Goal: Task Accomplishment & Management: Manage account settings

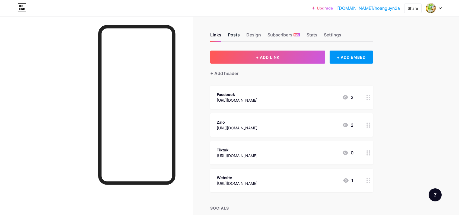
click at [237, 36] on div "Posts" at bounding box center [234, 36] width 12 height 10
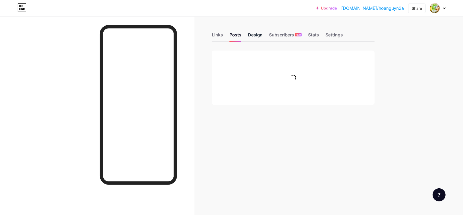
click at [254, 33] on div "Design" at bounding box center [255, 36] width 15 height 10
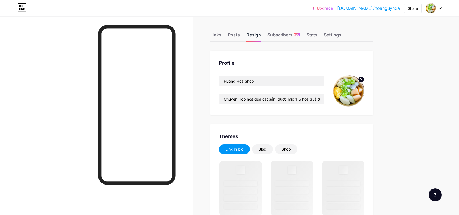
click at [255, 34] on div "Design" at bounding box center [253, 36] width 15 height 10
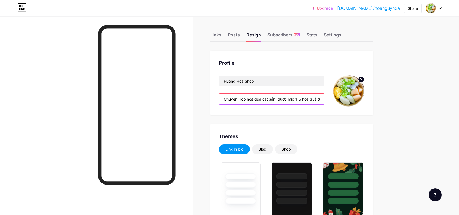
click at [290, 97] on input "Chuyên Hộp hoa quả cắt sẵn, được mix 1-5 hoa quả tươi, được ngâm rửa sạch sẽ, ă…" at bounding box center [271, 98] width 105 height 11
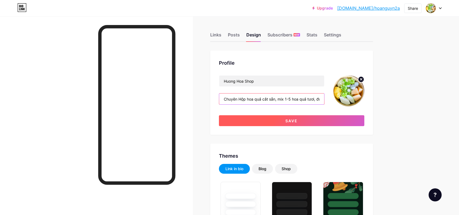
type input "Chuyên Hộp hoa quả cắt sẵn, mix 1-5 hoa quả tươi, được ngâm rửa sạch sẽ, ăn liề…"
click at [320, 119] on button "Save" at bounding box center [291, 120] width 145 height 11
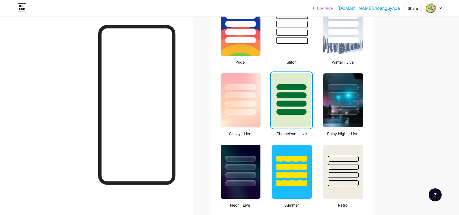
scroll to position [244, 0]
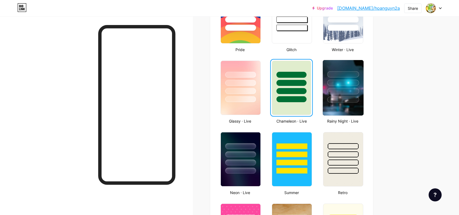
click at [338, 100] on div at bounding box center [344, 99] width 32 height 6
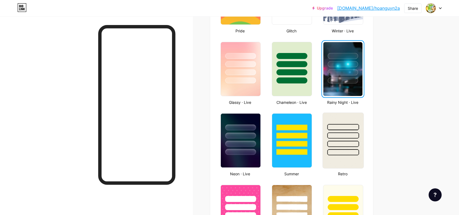
scroll to position [271, 0]
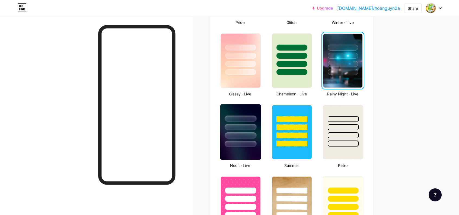
click at [241, 131] on div at bounding box center [240, 125] width 41 height 43
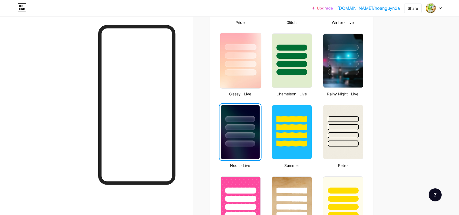
click at [233, 67] on div at bounding box center [240, 54] width 41 height 43
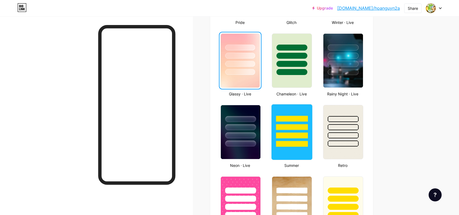
click at [298, 138] on div at bounding box center [292, 135] width 32 height 6
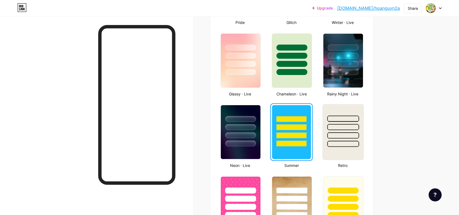
click at [335, 132] on div at bounding box center [344, 135] width 32 height 6
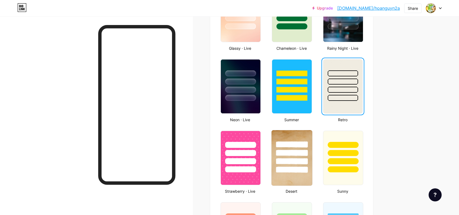
scroll to position [326, 0]
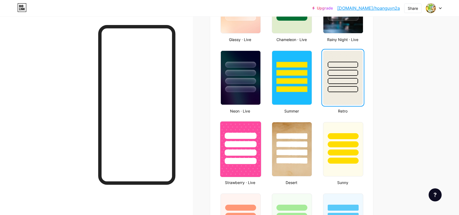
click at [250, 146] on div at bounding box center [241, 144] width 32 height 6
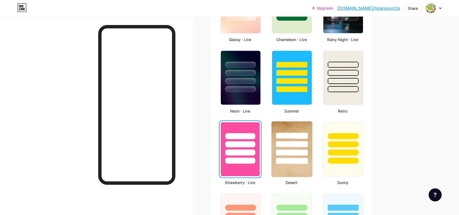
click at [292, 145] on div at bounding box center [292, 144] width 32 height 6
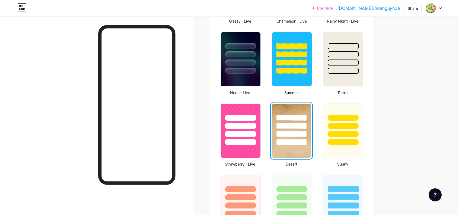
scroll to position [353, 0]
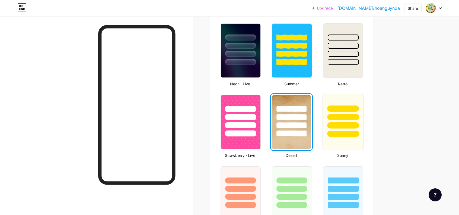
click at [327, 133] on div at bounding box center [343, 115] width 41 height 43
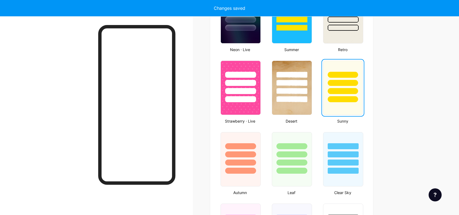
scroll to position [407, 0]
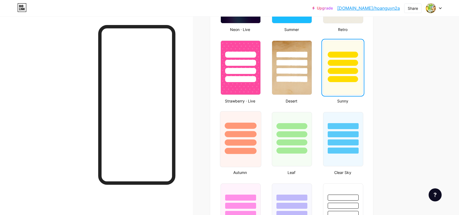
click at [237, 144] on div at bounding box center [241, 142] width 32 height 6
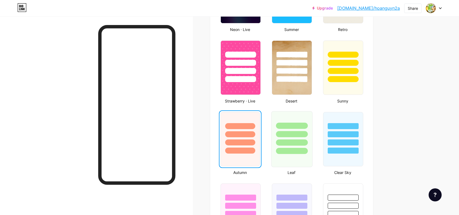
click at [287, 133] on div at bounding box center [292, 134] width 32 height 6
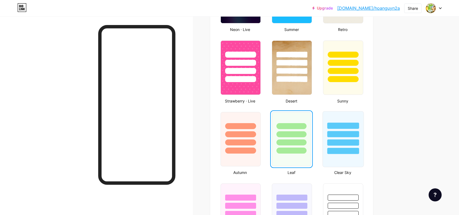
click at [350, 135] on div at bounding box center [344, 134] width 32 height 6
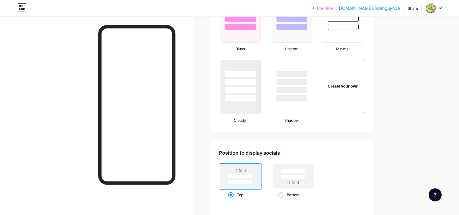
scroll to position [624, 0]
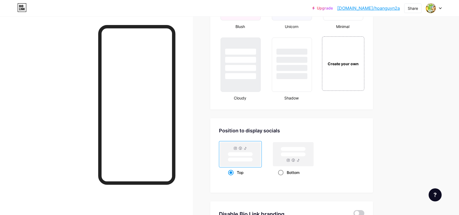
click at [281, 173] on span at bounding box center [280, 172] width 5 height 5
click at [281, 177] on input "Bottom" at bounding box center [280, 179] width 4 height 4
radio input "true"
click at [233, 173] on span at bounding box center [230, 172] width 5 height 5
click at [232, 177] on input "Top" at bounding box center [230, 179] width 4 height 4
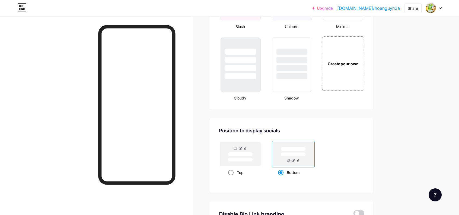
radio input "true"
click at [283, 171] on span at bounding box center [280, 172] width 5 height 5
click at [282, 177] on input "Bottom" at bounding box center [280, 179] width 4 height 4
radio input "true"
click at [233, 172] on span at bounding box center [230, 172] width 5 height 5
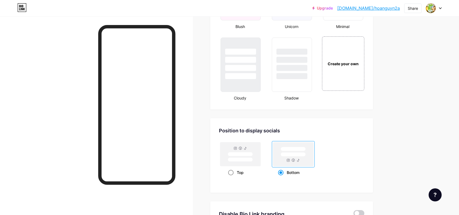
click at [232, 177] on input "Top" at bounding box center [230, 179] width 4 height 4
radio input "true"
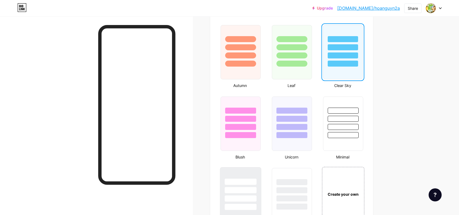
scroll to position [544, 0]
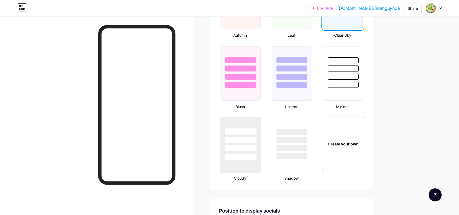
click at [241, 145] on div at bounding box center [241, 148] width 32 height 6
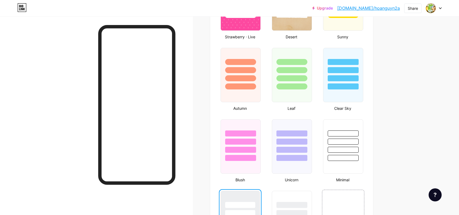
scroll to position [463, 0]
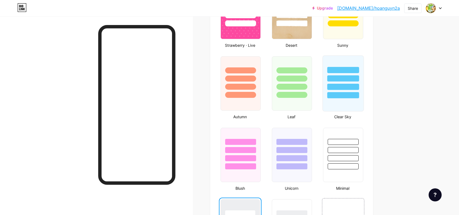
click at [325, 85] on div at bounding box center [343, 77] width 41 height 43
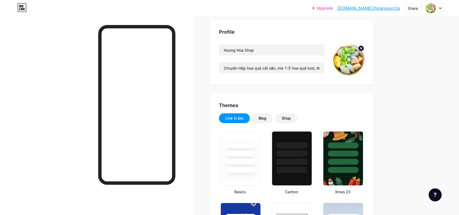
scroll to position [1, 0]
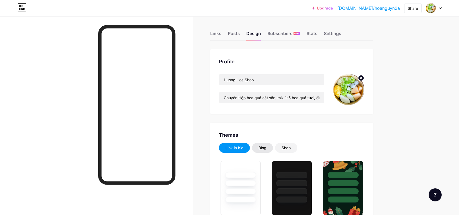
click at [263, 151] on div "Blog" at bounding box center [262, 148] width 21 height 10
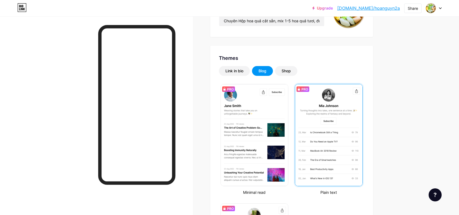
scroll to position [83, 0]
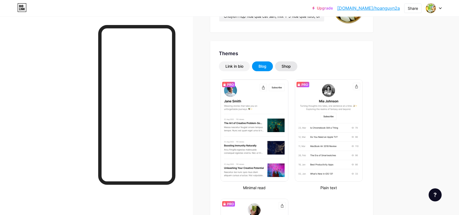
click at [289, 66] on div "Shop" at bounding box center [286, 66] width 9 height 5
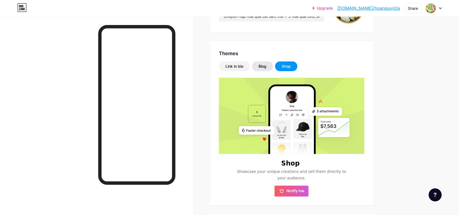
click at [265, 64] on div "Blog" at bounding box center [263, 66] width 8 height 5
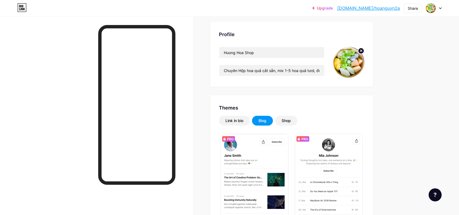
scroll to position [0, 0]
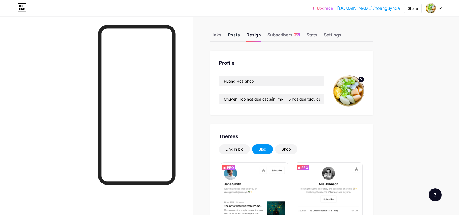
click at [235, 36] on div "Posts" at bounding box center [234, 36] width 12 height 10
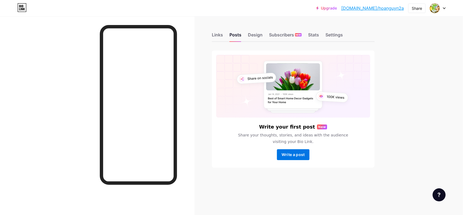
click at [296, 156] on span "Write a post" at bounding box center [293, 154] width 23 height 5
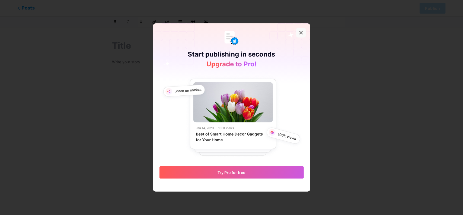
click at [299, 32] on icon at bounding box center [301, 32] width 4 height 4
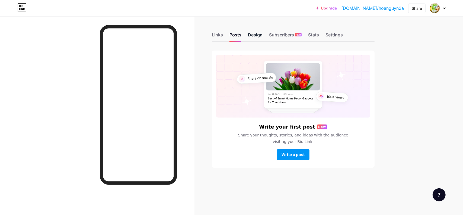
click at [254, 35] on div "Design" at bounding box center [255, 36] width 15 height 10
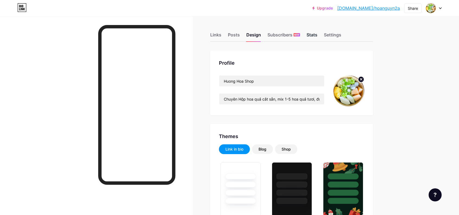
click at [313, 36] on div "Stats" at bounding box center [312, 36] width 11 height 10
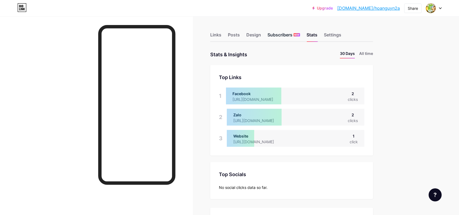
scroll to position [215, 459]
click at [287, 35] on div "Subscribers NEW" at bounding box center [284, 36] width 33 height 10
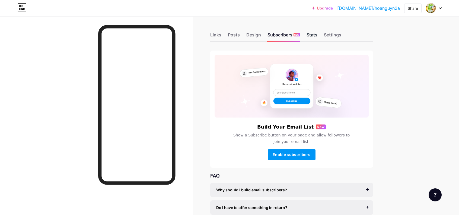
click at [312, 33] on div "Stats" at bounding box center [312, 36] width 11 height 10
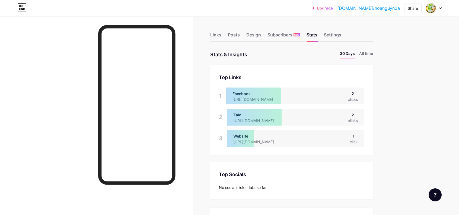
scroll to position [215, 459]
click at [235, 36] on div "Posts" at bounding box center [234, 36] width 12 height 10
click at [217, 36] on div "Links" at bounding box center [215, 36] width 11 height 10
